Goal: Find specific page/section: Find specific page/section

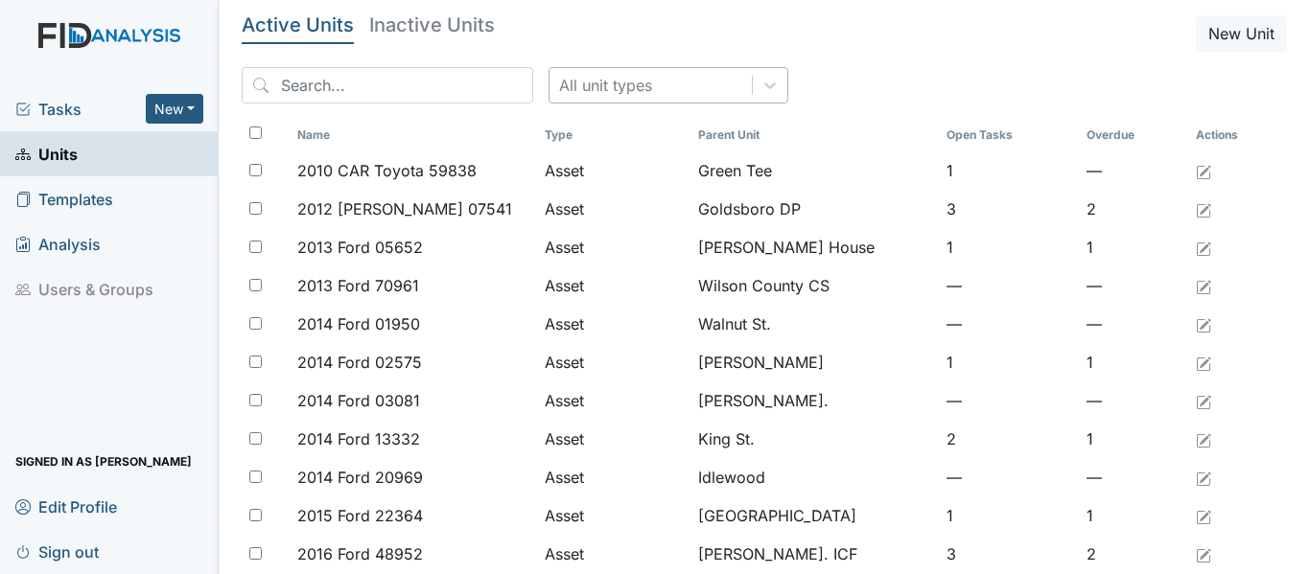
click at [632, 82] on div "All unit types" at bounding box center [651, 85] width 202 height 35
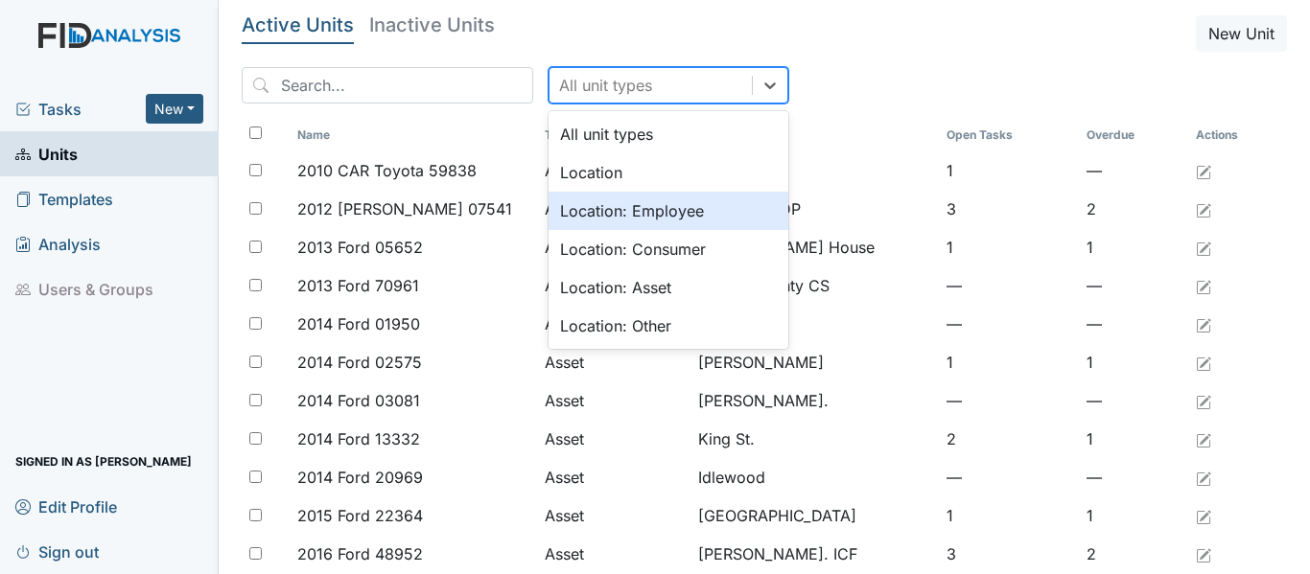
click at [601, 211] on div "Location: Employee" at bounding box center [669, 211] width 240 height 38
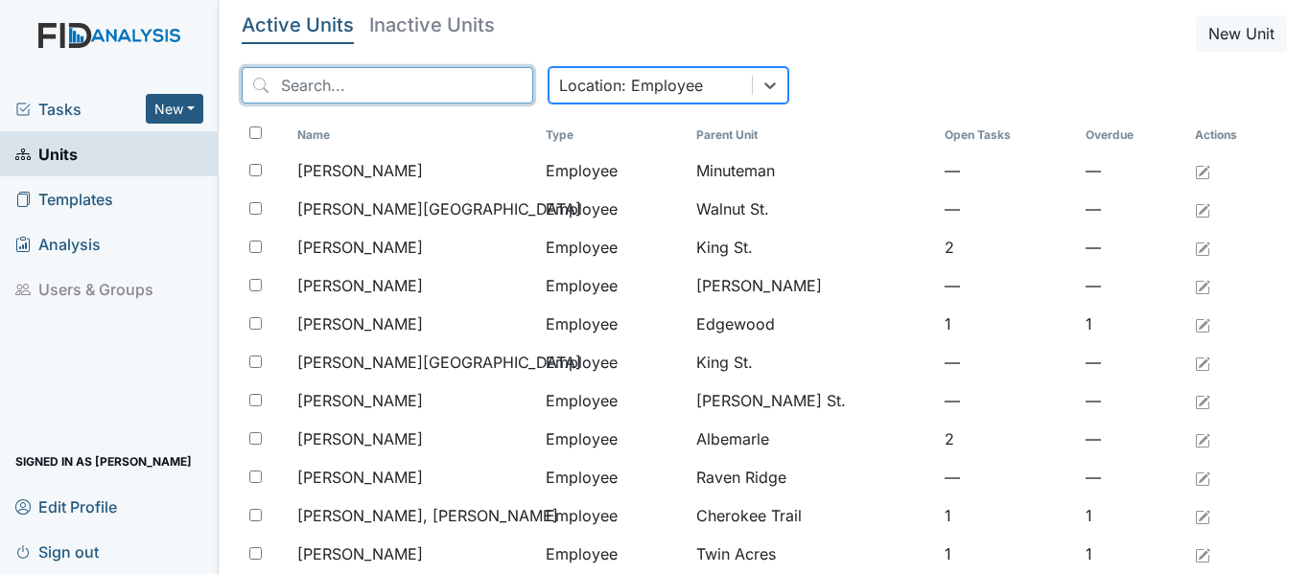
click at [430, 87] on input "search" at bounding box center [388, 85] width 292 height 36
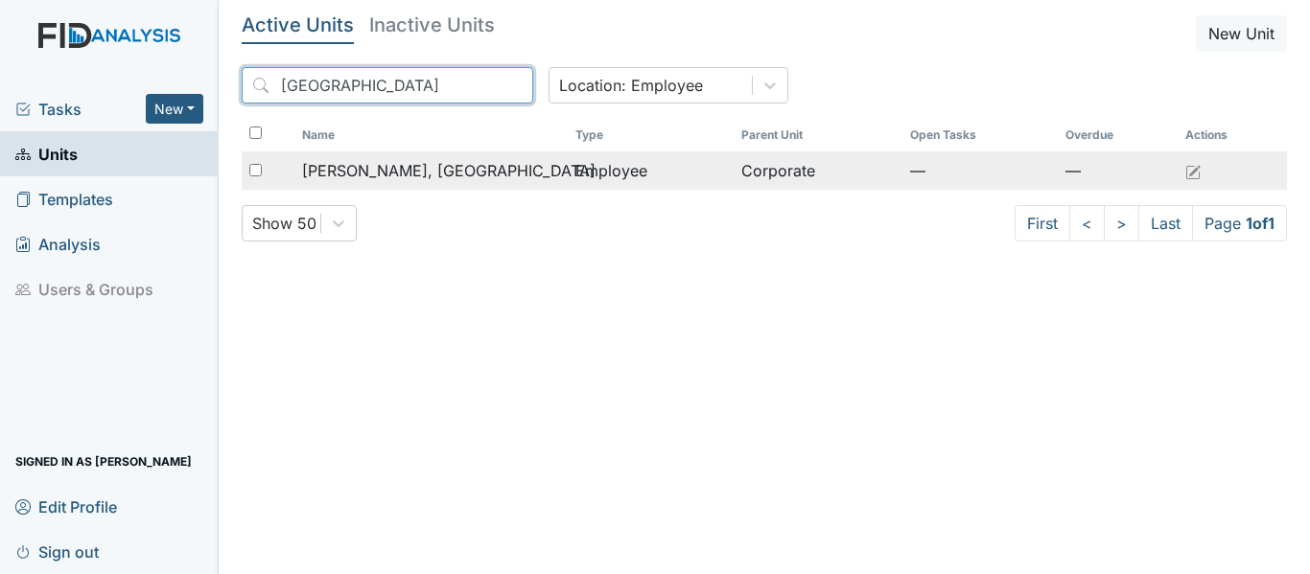
type input "arabia"
click at [394, 176] on span "Johnson, Arabia" at bounding box center [448, 170] width 293 height 23
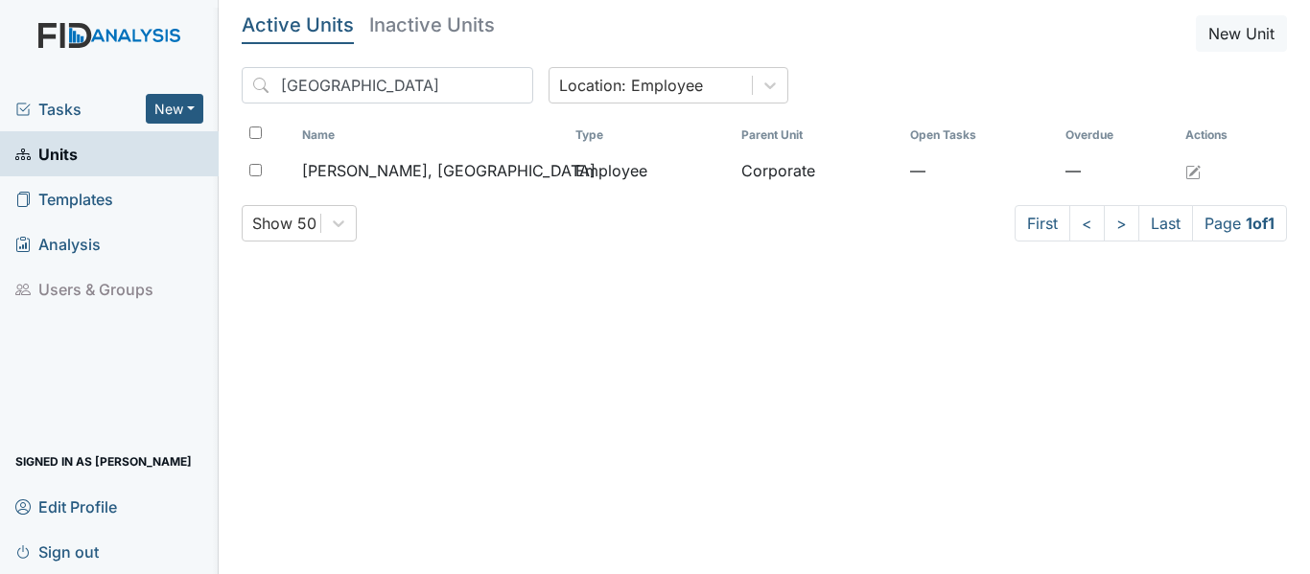
click at [52, 157] on span "Units" at bounding box center [46, 154] width 62 height 30
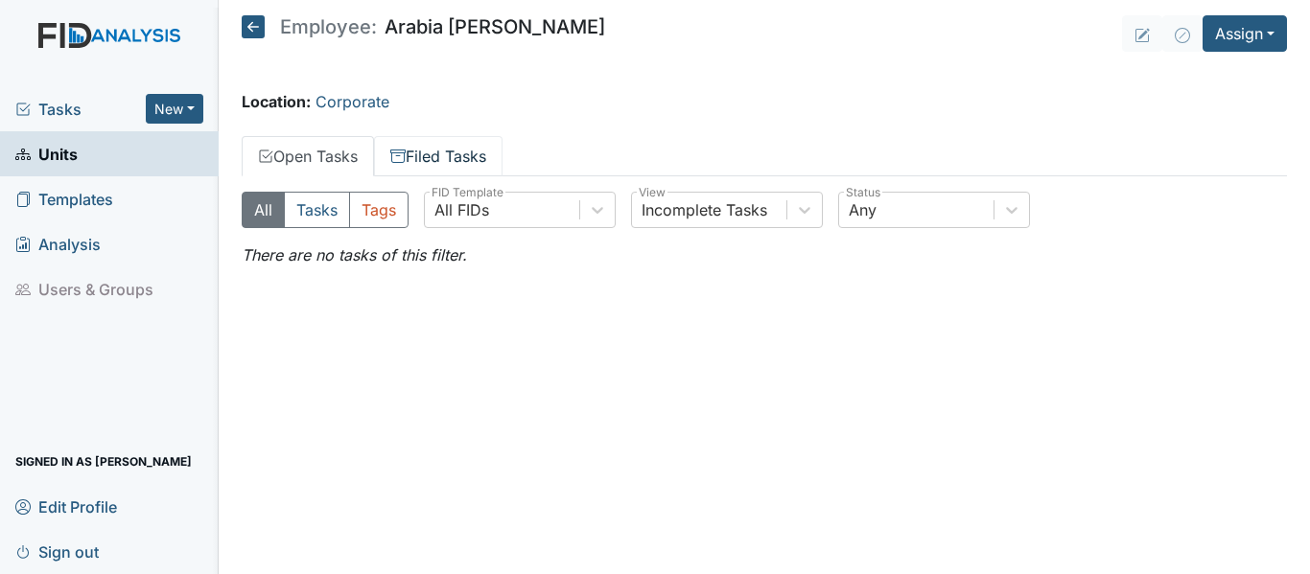
click at [473, 156] on link "Filed Tasks" at bounding box center [438, 156] width 129 height 40
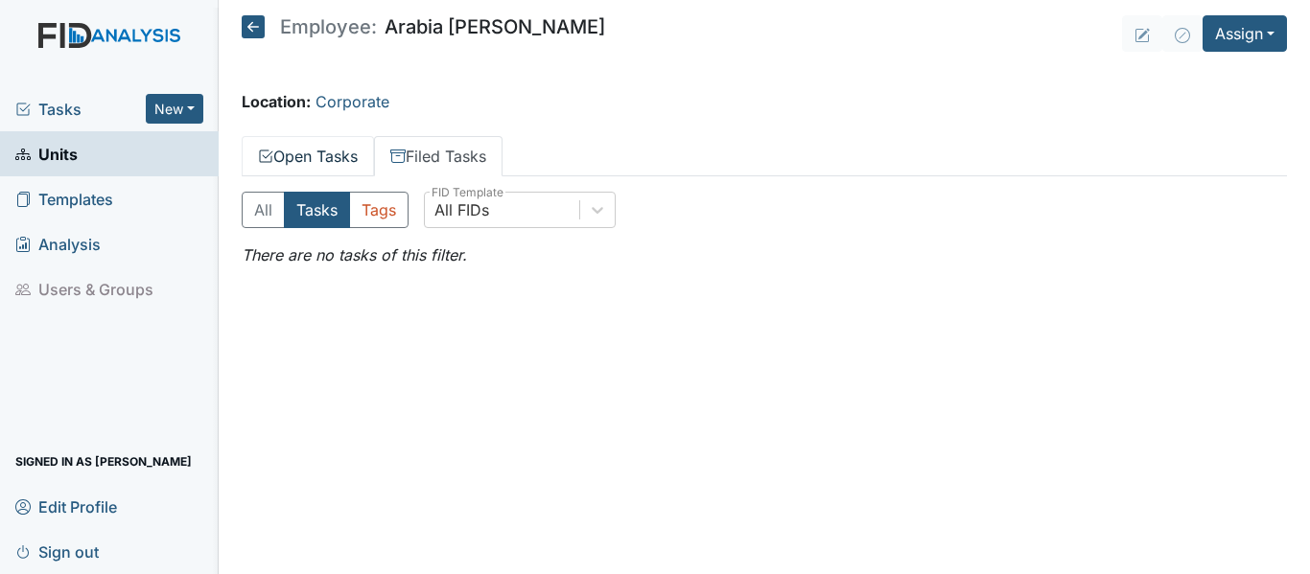
click at [306, 144] on link "Open Tasks" at bounding box center [308, 156] width 132 height 40
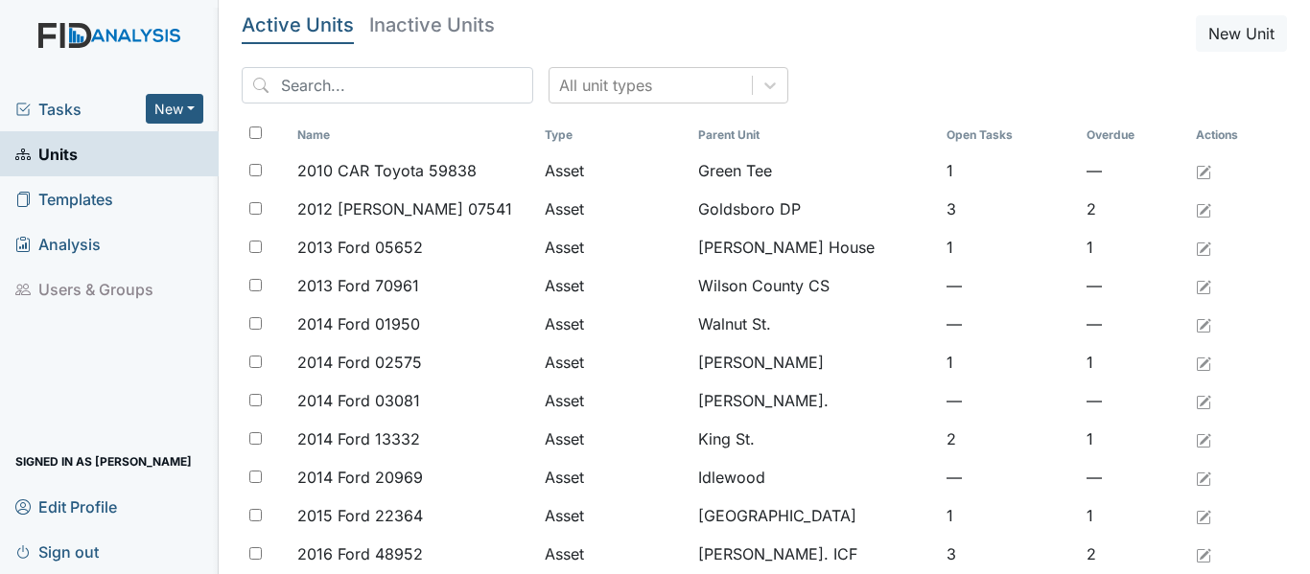
click at [70, 115] on span "Tasks" at bounding box center [80, 109] width 130 height 23
